Goal: Task Accomplishment & Management: Use online tool/utility

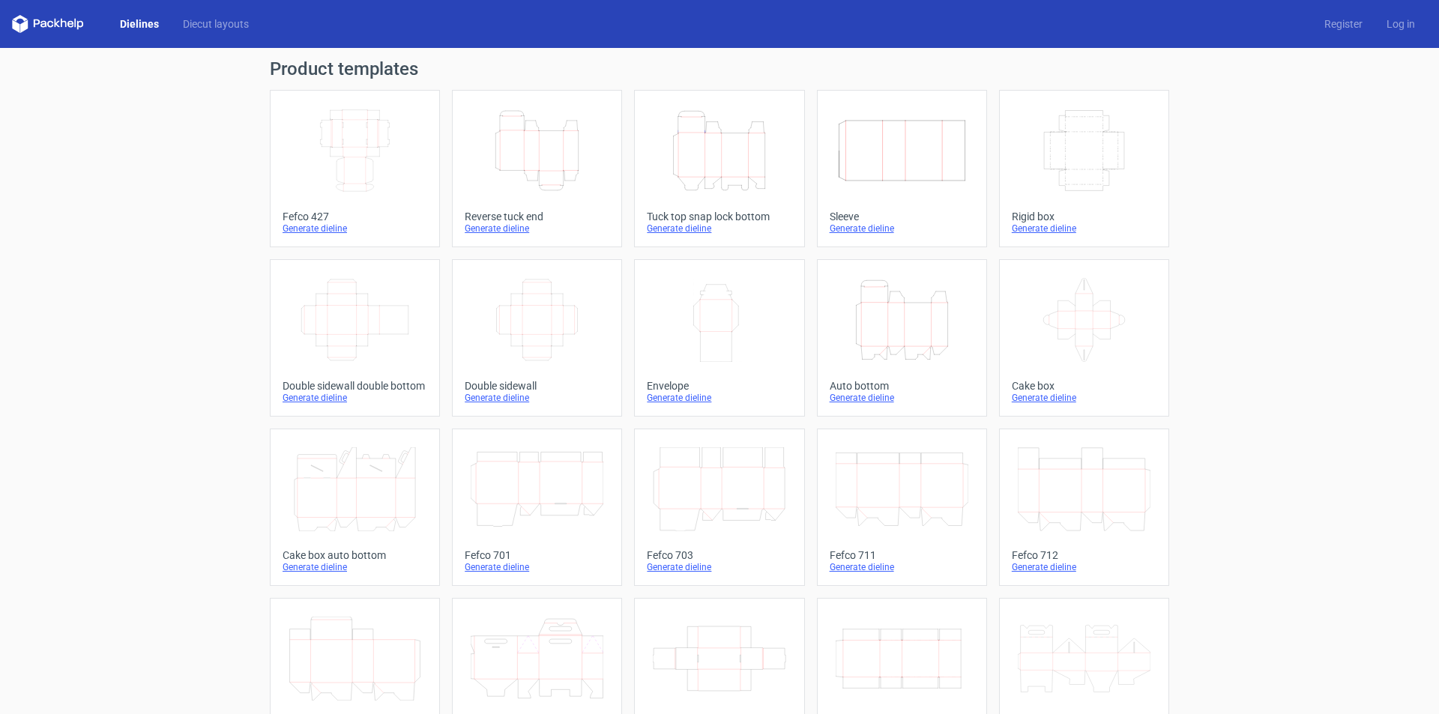
click at [707, 154] on icon "Height Depth Width" at bounding box center [719, 151] width 133 height 84
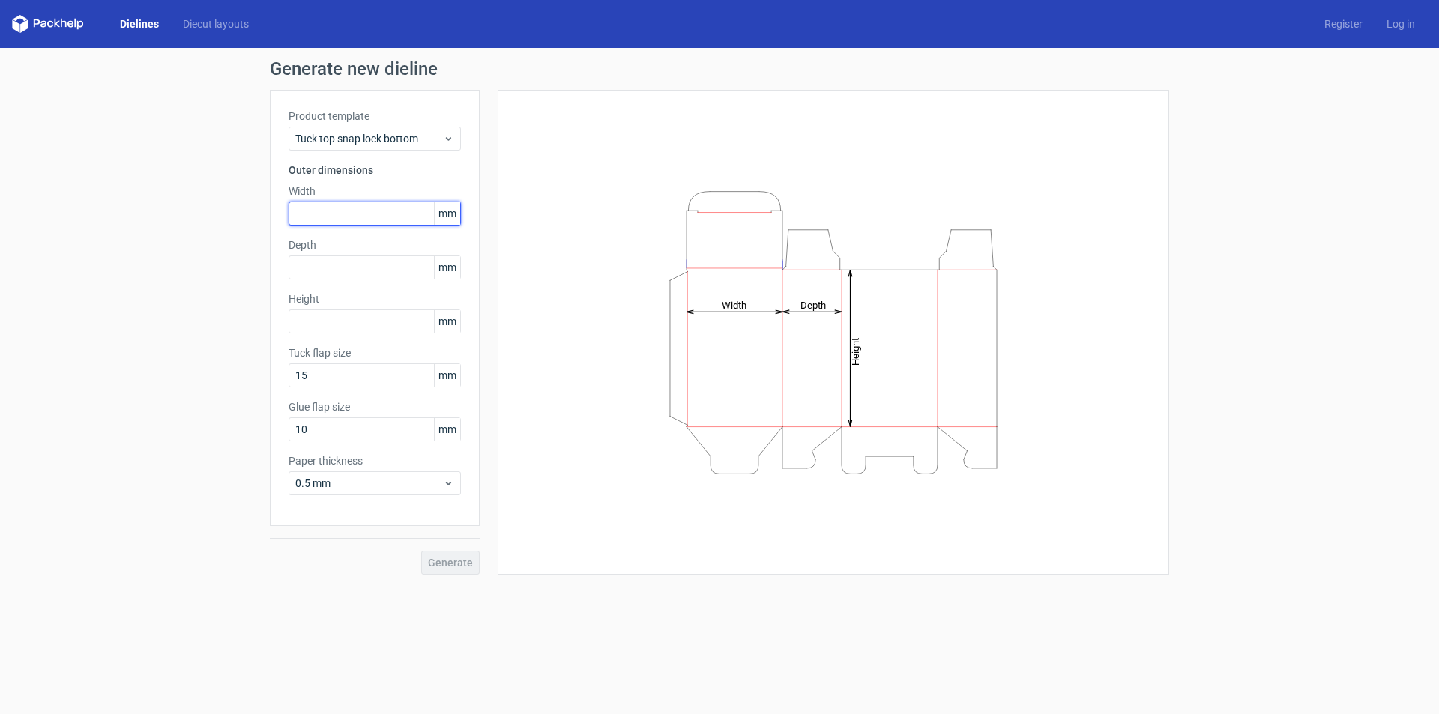
click at [345, 214] on input "text" at bounding box center [374, 214] width 172 height 24
type input "77"
click at [356, 265] on input "text" at bounding box center [374, 268] width 172 height 24
type input "101"
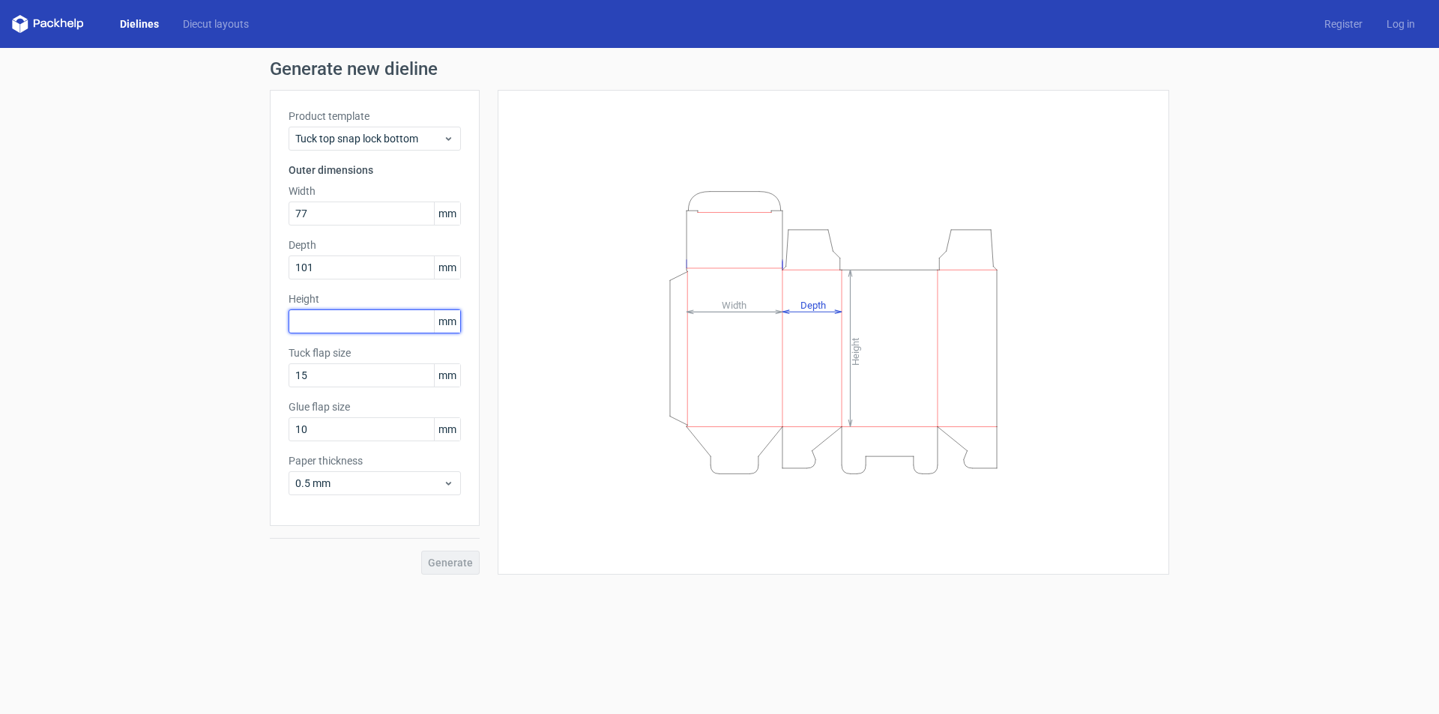
click at [383, 327] on input "text" at bounding box center [374, 321] width 172 height 24
type input "174"
click at [444, 563] on span "Generate" at bounding box center [450, 562] width 45 height 10
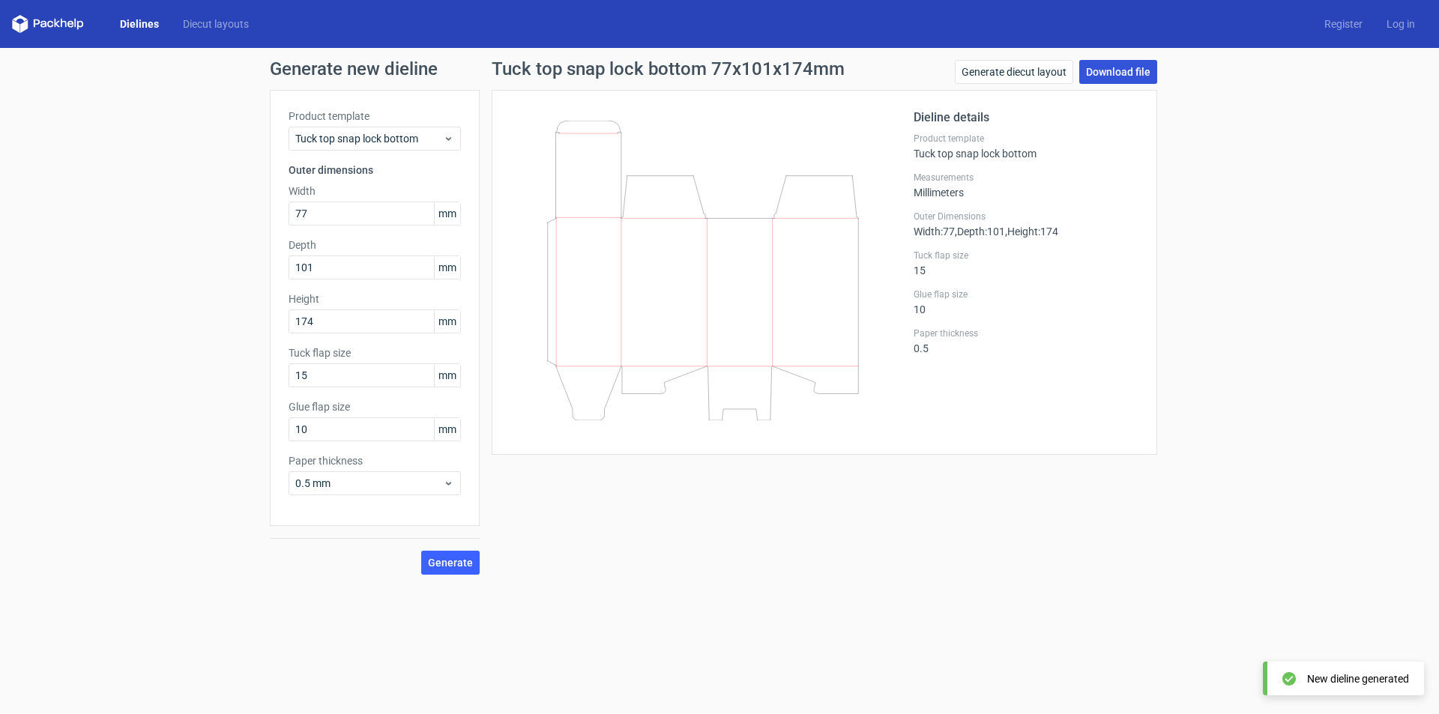
click at [1107, 73] on link "Download file" at bounding box center [1118, 72] width 78 height 24
